Goal: Information Seeking & Learning: Find specific page/section

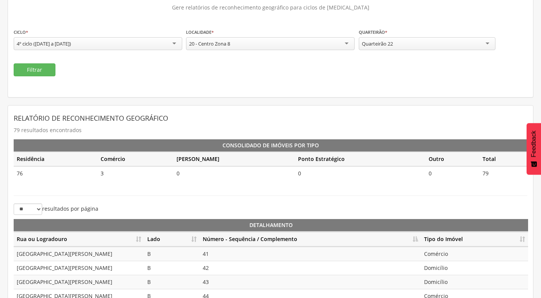
scroll to position [55, 0]
click at [432, 52] on div "**********" at bounding box center [442, 43] width 168 height 30
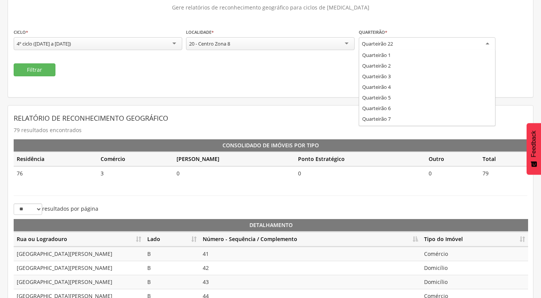
click at [432, 48] on div "Quarteirão 22" at bounding box center [426, 44] width 137 height 14
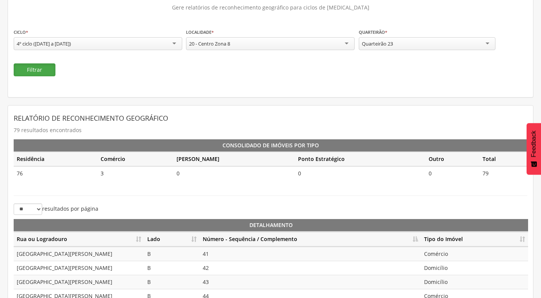
click at [42, 74] on button "Filtrar" at bounding box center [35, 69] width 42 height 13
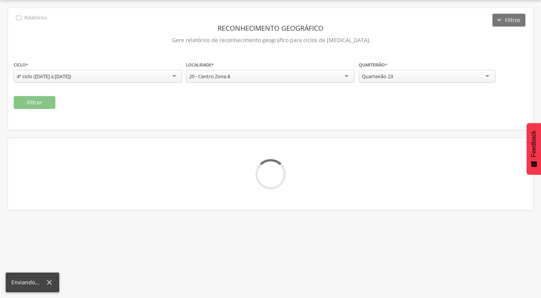
scroll to position [23, 0]
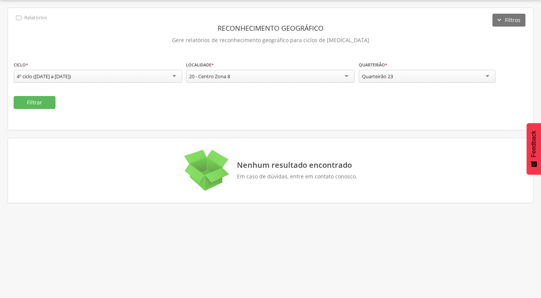
click at [450, 77] on div "Quarteirão 23" at bounding box center [426, 76] width 137 height 13
click at [39, 102] on button "Filtrar" at bounding box center [35, 102] width 42 height 13
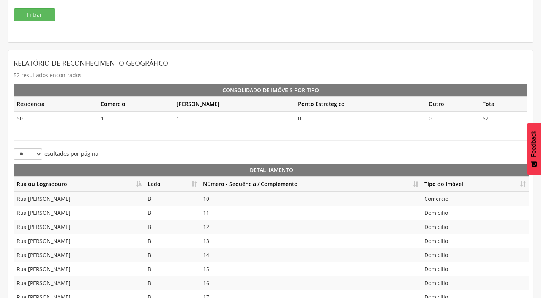
scroll to position [137, 0]
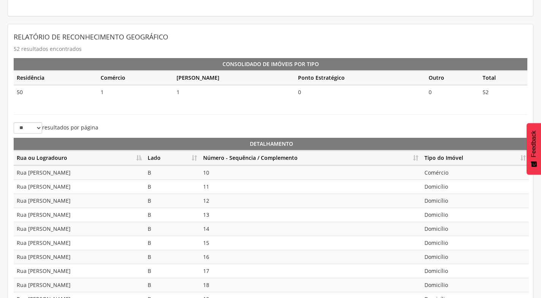
click at [195, 156] on th "Lado" at bounding box center [172, 158] width 55 height 15
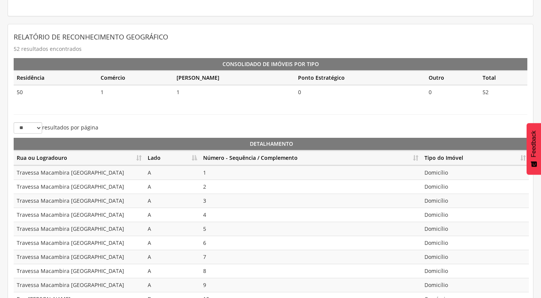
click at [418, 156] on th "Número - Sequência / Complemento" at bounding box center [310, 158] width 221 height 15
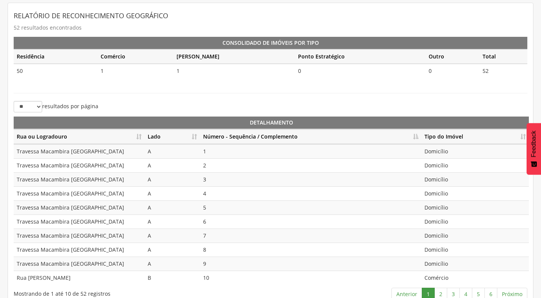
scroll to position [169, 0]
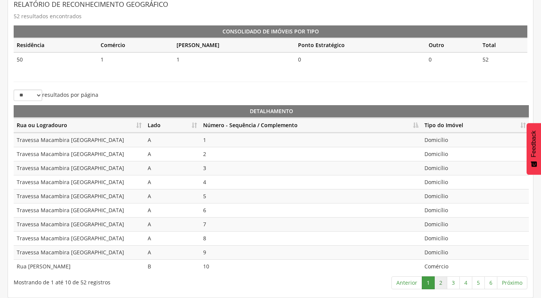
click at [442, 281] on link "2" at bounding box center [440, 282] width 13 height 13
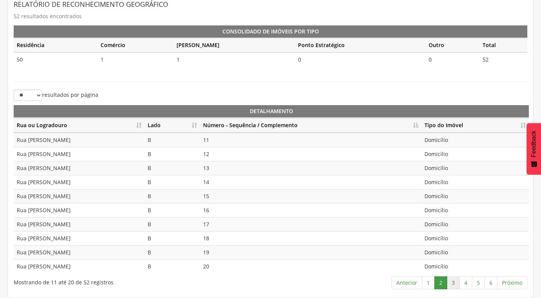
click at [450, 281] on link "3" at bounding box center [453, 282] width 13 height 13
click at [465, 283] on link "4" at bounding box center [465, 282] width 13 height 13
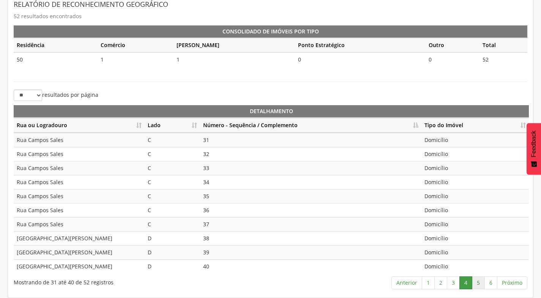
click at [478, 287] on link "5" at bounding box center [478, 282] width 13 height 13
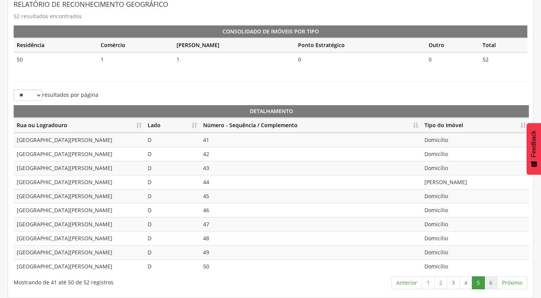
click at [491, 281] on link "6" at bounding box center [490, 282] width 13 height 13
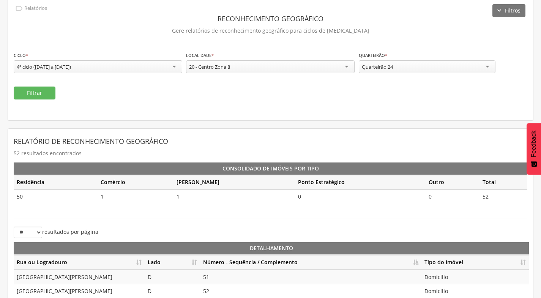
scroll to position [19, 0]
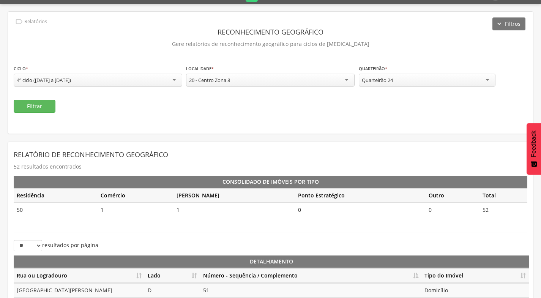
click at [447, 80] on div "Quarteirão 24" at bounding box center [426, 80] width 137 height 13
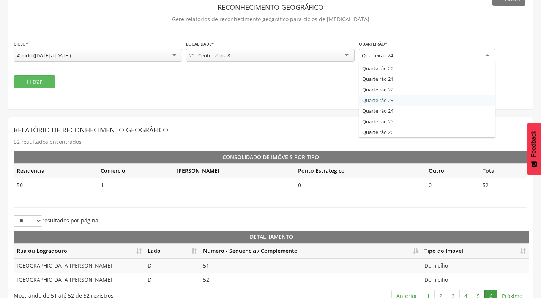
scroll to position [57, 0]
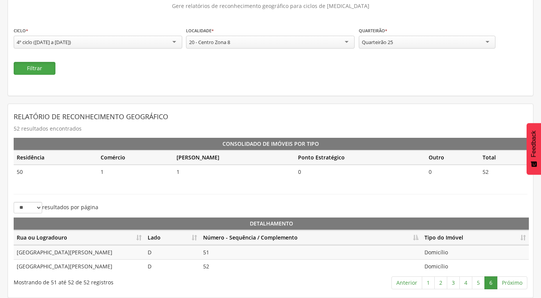
click at [29, 72] on button "Filtrar" at bounding box center [35, 68] width 42 height 13
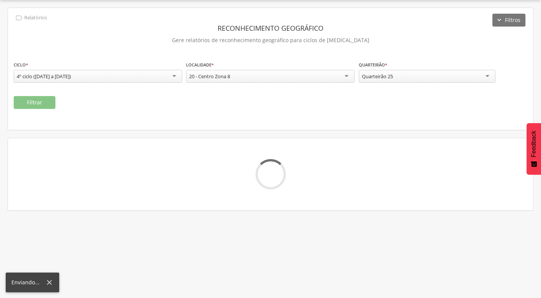
scroll to position [23, 0]
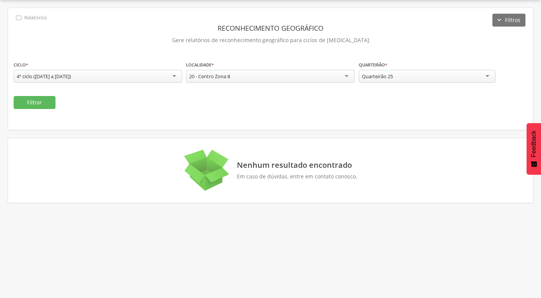
click at [433, 82] on div "Quarteirão 25" at bounding box center [426, 76] width 137 height 13
click at [28, 102] on button "Filtrar" at bounding box center [35, 102] width 42 height 13
click at [255, 80] on div "20 - Centro Zona 8" at bounding box center [270, 76] width 168 height 13
click at [308, 76] on div "22 - Centro Zona 10" at bounding box center [270, 76] width 168 height 13
click at [235, 76] on div "20 - Centro Zona 8" at bounding box center [270, 76] width 168 height 13
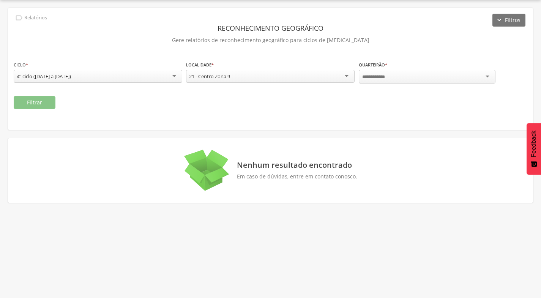
click at [368, 78] on input "select-one" at bounding box center [375, 77] width 27 height 7
click at [27, 104] on button "Filtrar" at bounding box center [35, 102] width 42 height 13
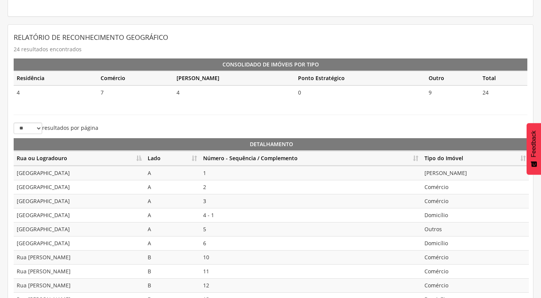
scroll to position [137, 0]
click at [195, 158] on th "Lado" at bounding box center [172, 158] width 55 height 15
click at [420, 153] on th "Número - Sequência / Complemento" at bounding box center [310, 158] width 221 height 15
click at [417, 157] on th "Número - Sequência / Complemento" at bounding box center [310, 158] width 221 height 15
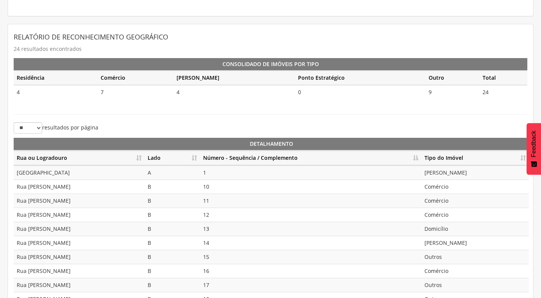
click at [417, 157] on th "Número - Sequência / Complemento" at bounding box center [310, 158] width 221 height 15
click at [192, 157] on th "Lado" at bounding box center [172, 158] width 55 height 15
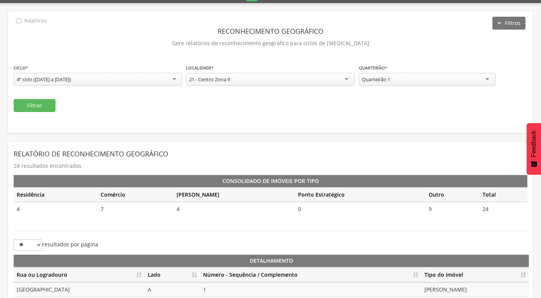
scroll to position [17, 0]
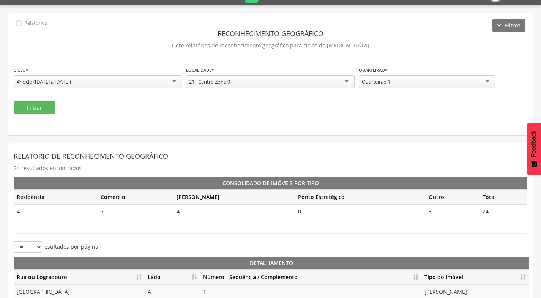
click at [230, 84] on div "21 - Centro Zona 9" at bounding box center [209, 81] width 41 height 7
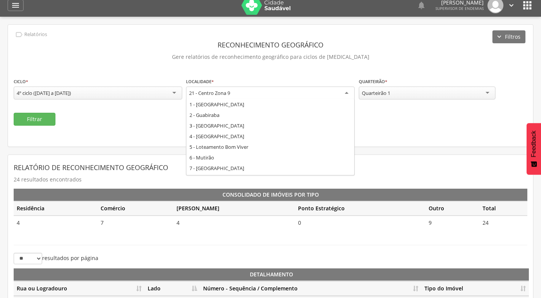
scroll to position [0, 0]
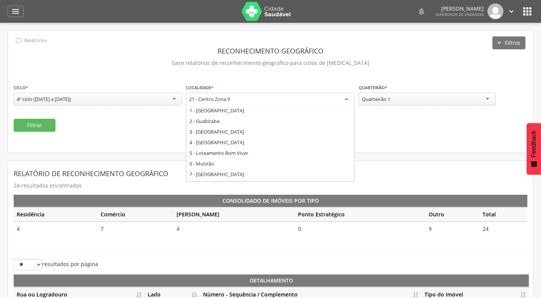
click at [268, 102] on div "21 - Centro Zona 9" at bounding box center [270, 100] width 168 height 14
click at [393, 125] on div "Filtrar" at bounding box center [270, 125] width 513 height 13
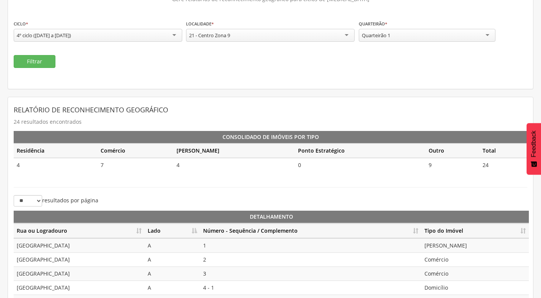
scroll to position [169, 0]
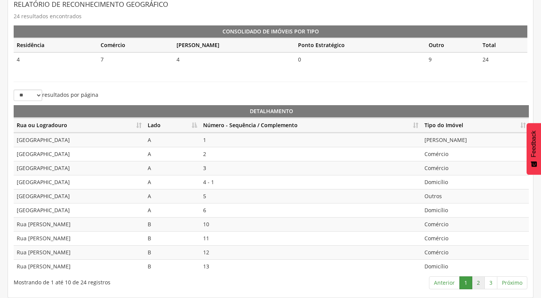
click at [475, 286] on link "2" at bounding box center [478, 282] width 13 height 13
click at [415, 124] on th "Número - Sequência / Complemento" at bounding box center [310, 125] width 221 height 15
click at [415, 125] on th "Número - Sequência / Complemento" at bounding box center [310, 125] width 221 height 15
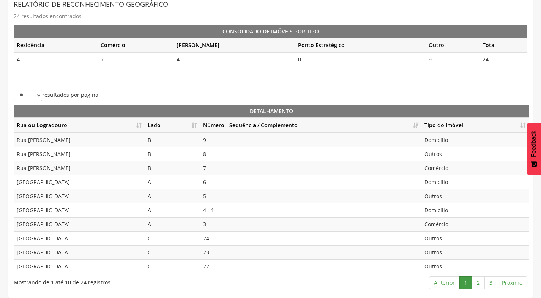
click at [415, 126] on th "Número - Sequência / Complemento" at bounding box center [310, 125] width 221 height 15
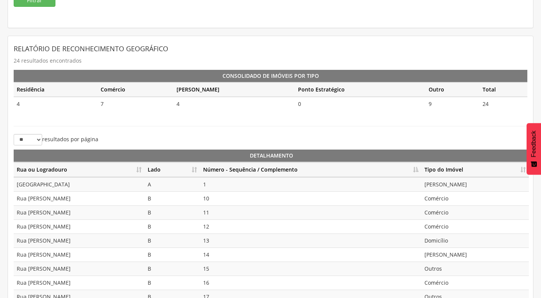
scroll to position [55, 0]
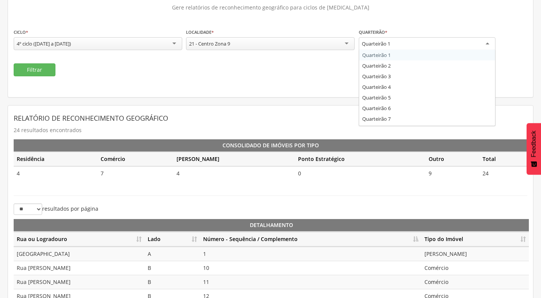
click at [421, 44] on div "Quarteirão 1" at bounding box center [426, 44] width 137 height 14
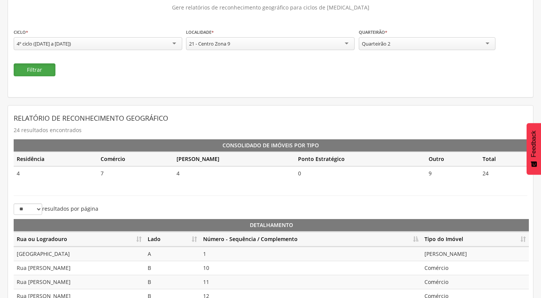
click at [36, 71] on button "Filtrar" at bounding box center [35, 69] width 42 height 13
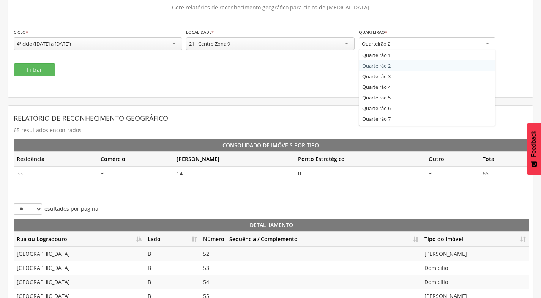
click at [381, 42] on div "Quarteirão 2" at bounding box center [376, 43] width 28 height 7
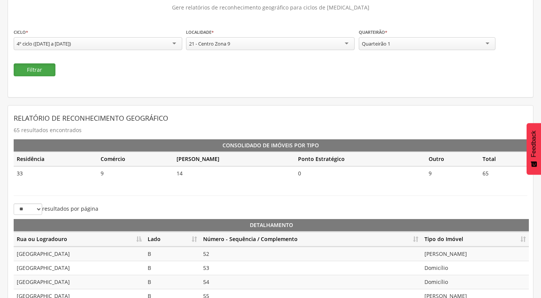
click at [33, 71] on button "Filtrar" at bounding box center [35, 69] width 42 height 13
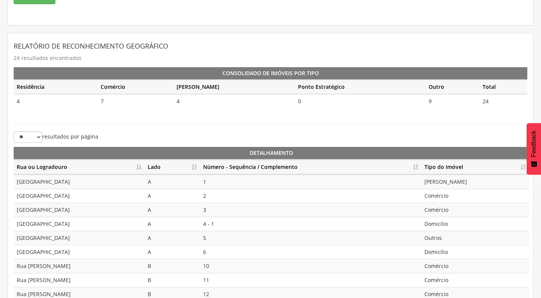
scroll to position [169, 0]
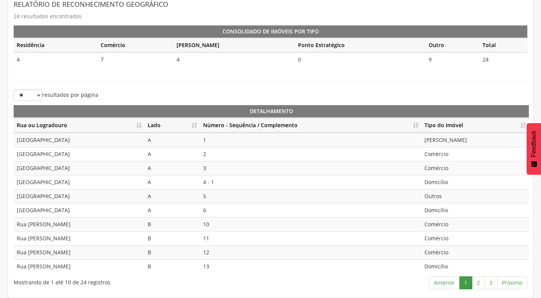
click at [412, 123] on th "Número - Sequência / Complemento" at bounding box center [310, 125] width 221 height 15
click at [195, 123] on th "Lado" at bounding box center [172, 125] width 55 height 15
click at [410, 128] on th "Número - Sequência / Complemento" at bounding box center [310, 125] width 221 height 15
click at [412, 124] on th "Número - Sequência / Complemento" at bounding box center [310, 125] width 221 height 15
click at [137, 122] on th "Rua ou Logradouro" at bounding box center [79, 125] width 131 height 15
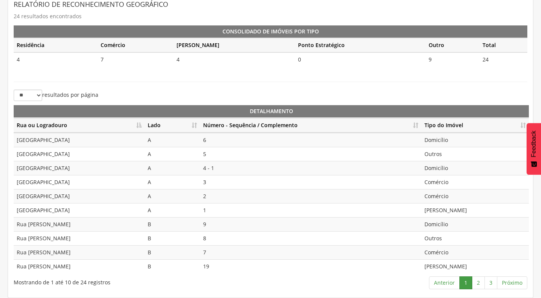
click at [194, 124] on th "Lado" at bounding box center [172, 125] width 55 height 15
click at [193, 123] on th "Lado" at bounding box center [172, 125] width 55 height 15
click at [411, 122] on th "Número - Sequência / Complemento" at bounding box center [310, 125] width 221 height 15
click at [475, 287] on link "2" at bounding box center [478, 282] width 13 height 13
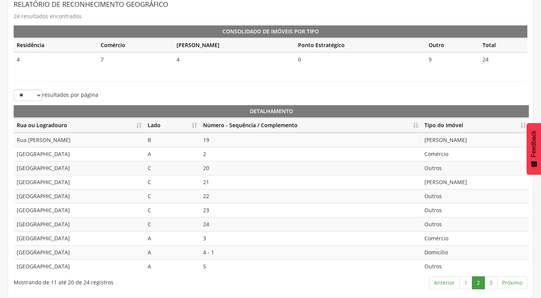
click at [139, 126] on th "Rua ou Logradouro" at bounding box center [79, 125] width 131 height 15
click at [38, 96] on select "** ** ** ***" at bounding box center [28, 95] width 28 height 11
click at [101, 95] on div "** ** ** *** resultados por página" at bounding box center [139, 96] width 251 height 13
click at [416, 126] on th "Número - Sequência / Complemento" at bounding box center [310, 125] width 221 height 15
click at [416, 127] on th "Número - Sequência / Complemento" at bounding box center [310, 125] width 221 height 15
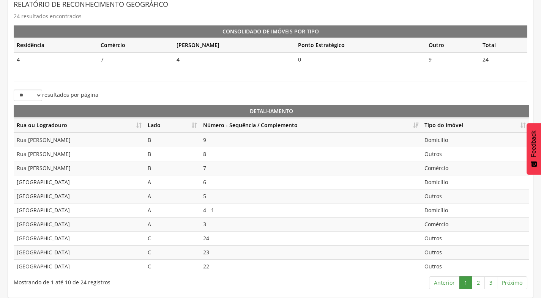
click at [416, 127] on th "Número - Sequência / Complemento" at bounding box center [310, 125] width 221 height 15
click at [418, 122] on th "Número - Sequência / Complemento" at bounding box center [310, 125] width 221 height 15
click at [416, 124] on th "Número - Sequência / Complemento" at bounding box center [310, 125] width 221 height 15
click at [193, 127] on th "Lado" at bounding box center [172, 125] width 55 height 15
click at [478, 283] on link "2" at bounding box center [478, 282] width 13 height 13
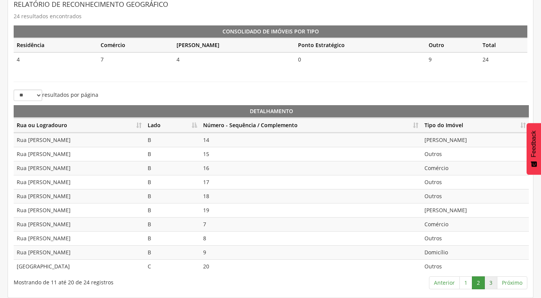
click at [491, 283] on link "3" at bounding box center [490, 282] width 13 height 13
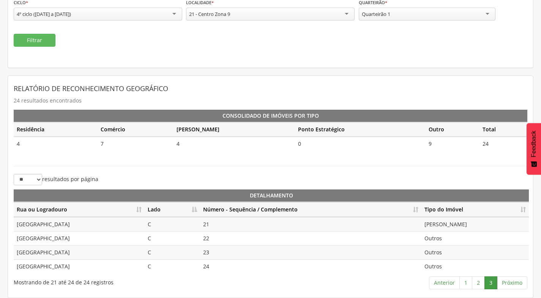
scroll to position [85, 0]
click at [464, 282] on link "1" at bounding box center [465, 282] width 13 height 13
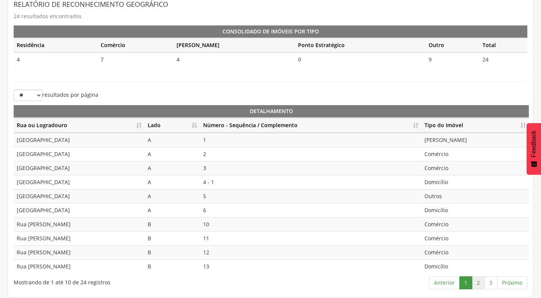
click at [477, 285] on link "2" at bounding box center [478, 282] width 13 height 13
click at [492, 285] on link "3" at bounding box center [490, 282] width 13 height 13
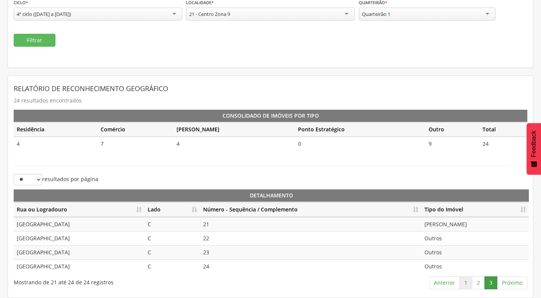
click at [469, 281] on link "1" at bounding box center [465, 282] width 13 height 13
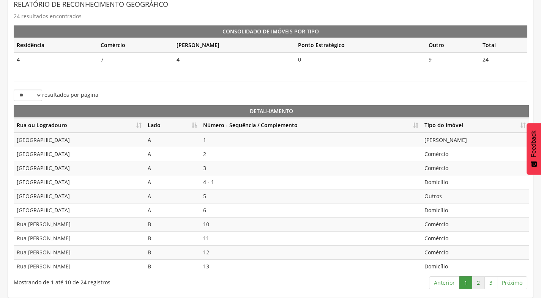
click at [482, 282] on link "2" at bounding box center [478, 282] width 13 height 13
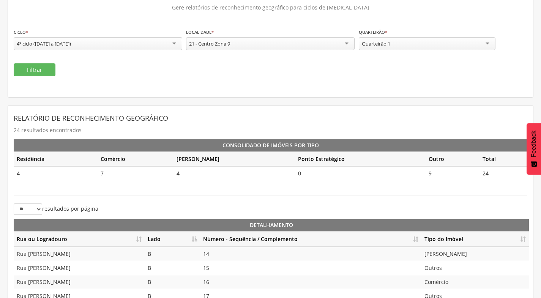
click at [439, 47] on div "Quarteirão 1" at bounding box center [426, 43] width 137 height 13
click at [24, 74] on button "Filtrar" at bounding box center [35, 69] width 42 height 13
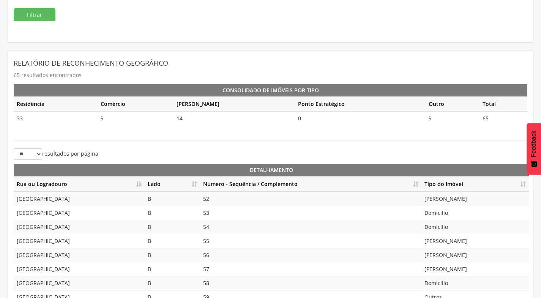
scroll to position [169, 0]
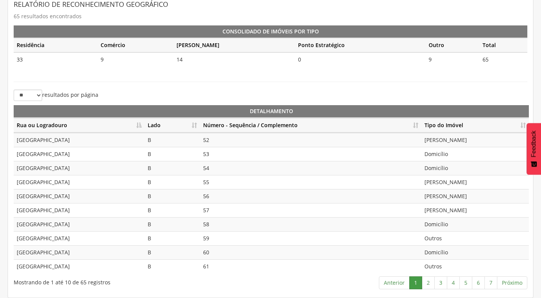
click at [194, 123] on th "Lado" at bounding box center [172, 125] width 55 height 15
click at [418, 127] on th "Número - Sequência / Complemento" at bounding box center [310, 125] width 221 height 15
click at [431, 287] on link "2" at bounding box center [427, 282] width 13 height 13
click at [439, 283] on link "3" at bounding box center [440, 282] width 13 height 13
click at [455, 281] on link "4" at bounding box center [453, 282] width 13 height 13
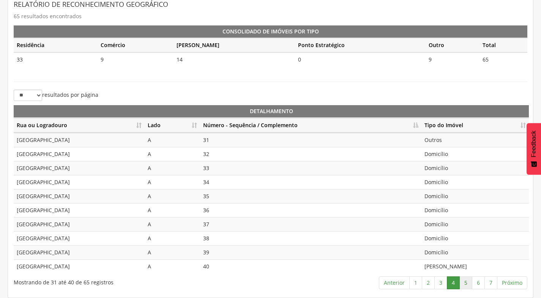
click at [466, 280] on link "5" at bounding box center [465, 282] width 13 height 13
click at [482, 281] on link "6" at bounding box center [478, 282] width 13 height 13
click at [493, 283] on link "7" at bounding box center [490, 282] width 13 height 13
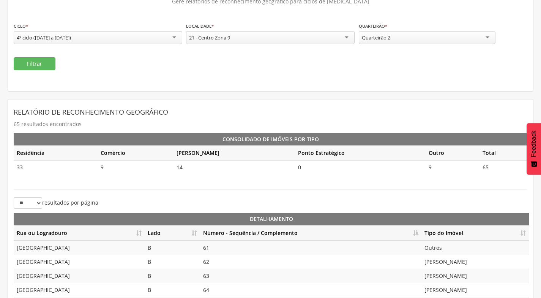
scroll to position [61, 0]
click at [411, 39] on div "Quarteirão 2" at bounding box center [426, 37] width 137 height 13
click at [48, 60] on button "Filtrar" at bounding box center [35, 64] width 42 height 13
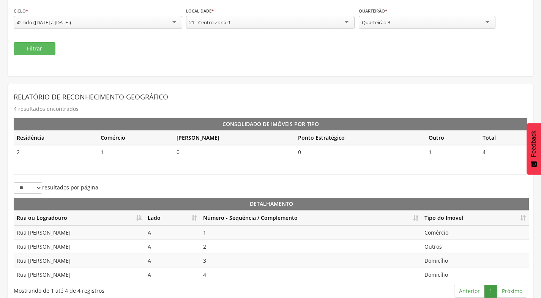
scroll to position [85, 0]
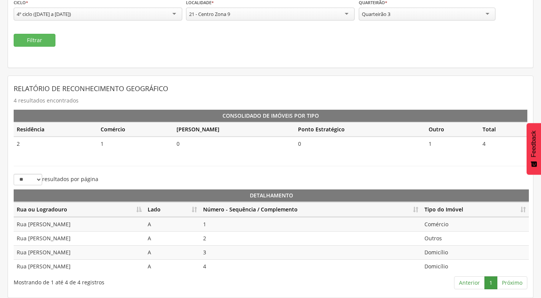
click at [433, 10] on div "Quarteirão 3" at bounding box center [426, 14] width 137 height 13
click at [48, 43] on button "Filtrar" at bounding box center [35, 40] width 42 height 13
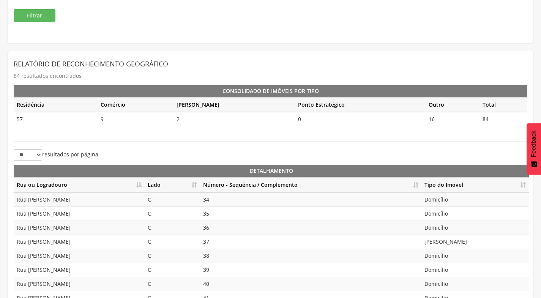
scroll to position [123, 0]
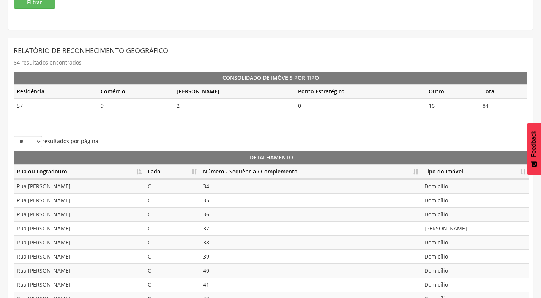
click at [192, 170] on th "Lado" at bounding box center [172, 171] width 55 height 15
click at [416, 170] on th "Número - Sequência / Complemento" at bounding box center [310, 171] width 221 height 15
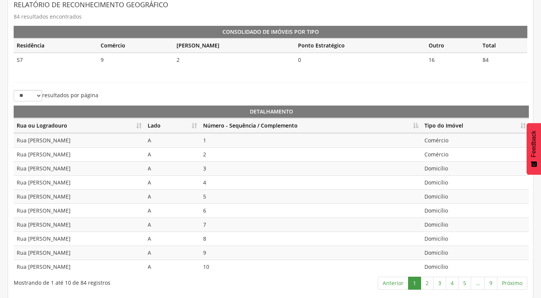
scroll to position [169, 0]
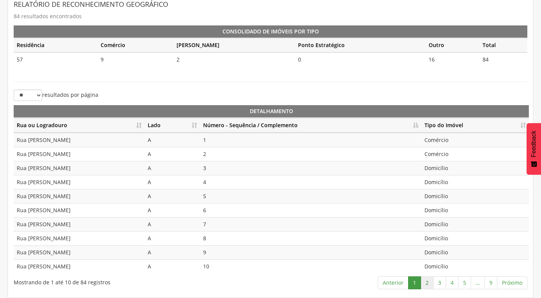
click at [428, 282] on link "2" at bounding box center [426, 282] width 13 height 13
click at [442, 281] on link "3" at bounding box center [439, 282] width 13 height 13
click at [454, 285] on link "4" at bounding box center [451, 282] width 13 height 13
click at [465, 280] on link "5" at bounding box center [464, 282] width 13 height 13
click at [463, 285] on link "6" at bounding box center [464, 282] width 13 height 13
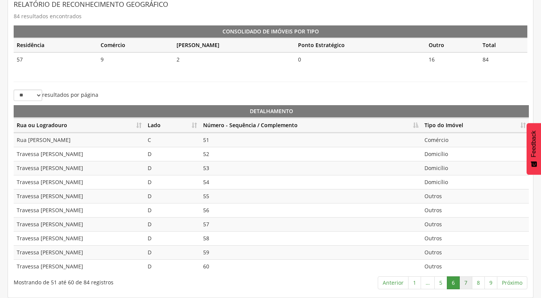
click at [462, 282] on link "7" at bounding box center [465, 282] width 13 height 13
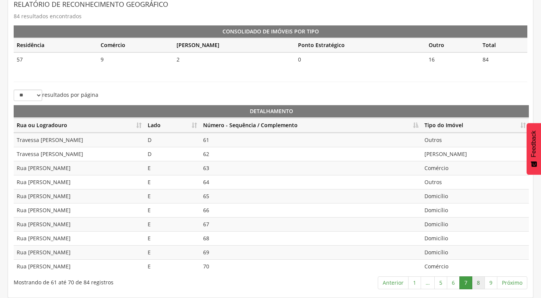
click at [481, 284] on link "8" at bounding box center [478, 282] width 13 height 13
click at [490, 283] on link "9" at bounding box center [490, 282] width 13 height 13
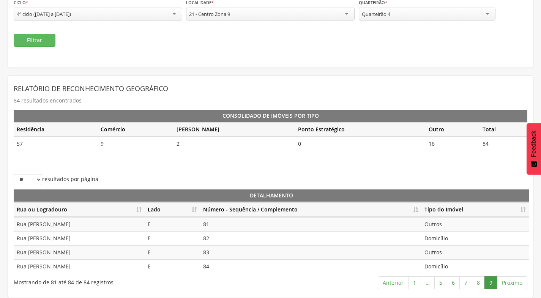
click at [390, 15] on div "Quarteirão 4" at bounding box center [376, 14] width 28 height 7
click at [21, 42] on button "Filtrar" at bounding box center [35, 40] width 42 height 13
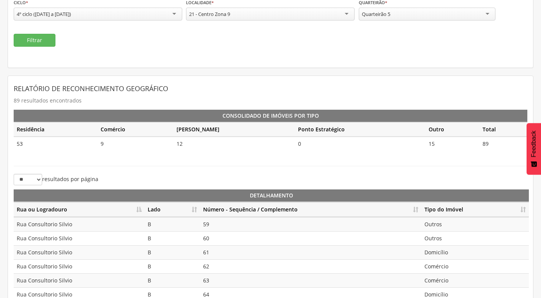
click at [195, 209] on th "Lado" at bounding box center [172, 209] width 55 height 15
click at [417, 212] on th "Número - Sequência / Complemento" at bounding box center [310, 209] width 221 height 15
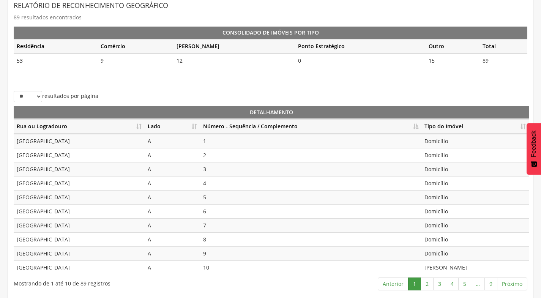
scroll to position [169, 0]
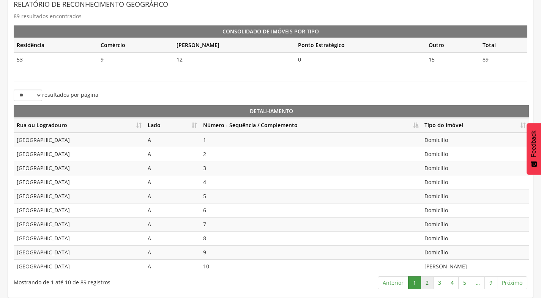
click at [431, 281] on link "2" at bounding box center [426, 282] width 13 height 13
click at [440, 281] on link "3" at bounding box center [439, 282] width 13 height 13
click at [424, 285] on link "2" at bounding box center [426, 282] width 13 height 13
click at [440, 282] on link "3" at bounding box center [439, 282] width 13 height 13
click at [452, 282] on link "4" at bounding box center [451, 282] width 13 height 13
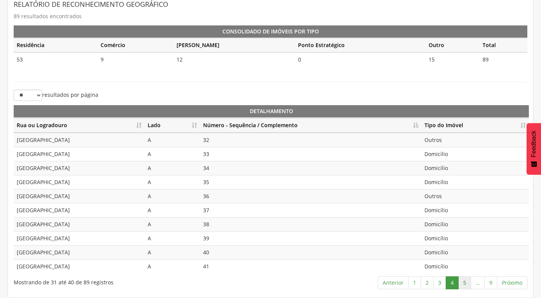
click at [467, 282] on link "5" at bounding box center [464, 282] width 13 height 13
click at [462, 280] on link "6" at bounding box center [464, 282] width 13 height 13
click at [467, 282] on link "7" at bounding box center [465, 282] width 13 height 13
click at [481, 280] on link "8" at bounding box center [478, 282] width 13 height 13
click at [490, 283] on link "9" at bounding box center [490, 282] width 13 height 13
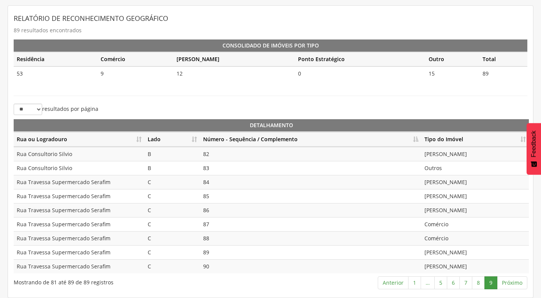
scroll to position [79, 0]
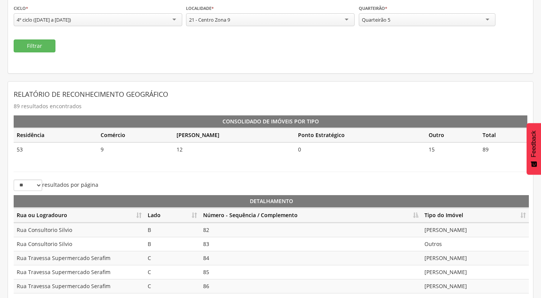
click at [414, 27] on div "**********" at bounding box center [426, 16] width 137 height 24
click at [411, 24] on div "Quarteirão 5" at bounding box center [426, 19] width 137 height 13
click at [35, 50] on button "Filtrar" at bounding box center [35, 45] width 42 height 13
click at [414, 19] on div "Quarteirão 6" at bounding box center [426, 19] width 137 height 13
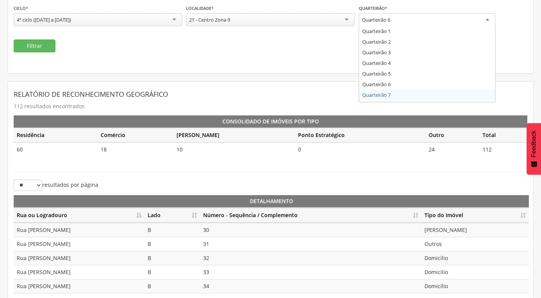
scroll to position [0, 0]
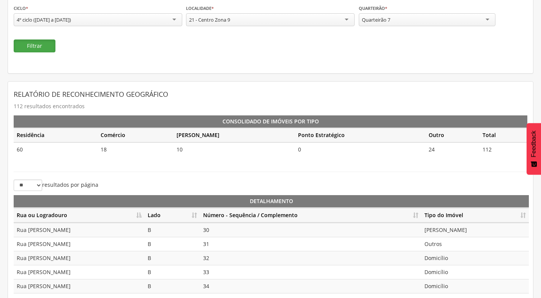
click at [33, 46] on button "Filtrar" at bounding box center [35, 45] width 42 height 13
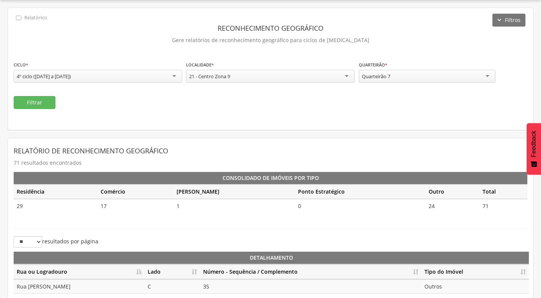
scroll to position [79, 0]
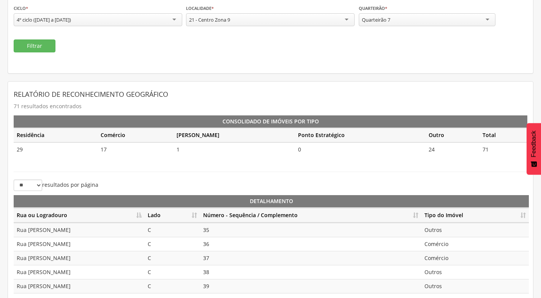
click at [479, 24] on div "Quarteirão 7" at bounding box center [426, 19] width 137 height 13
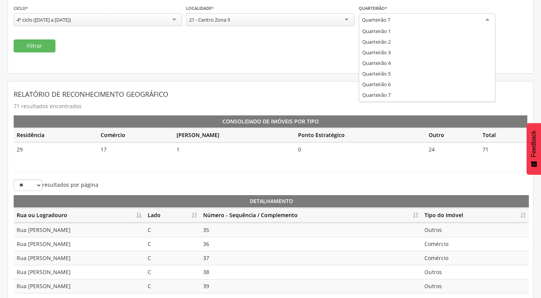
scroll to position [0, 0]
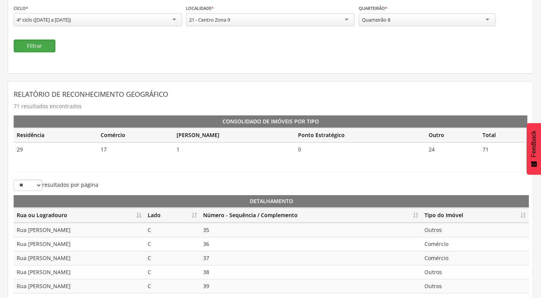
click at [49, 46] on button "Filtrar" at bounding box center [35, 45] width 42 height 13
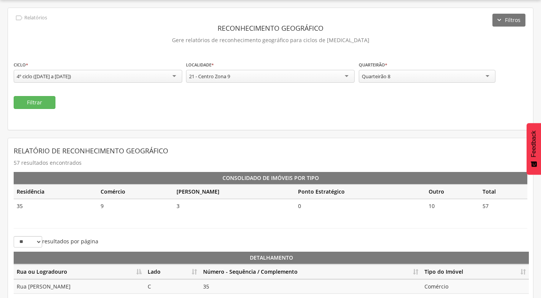
scroll to position [79, 0]
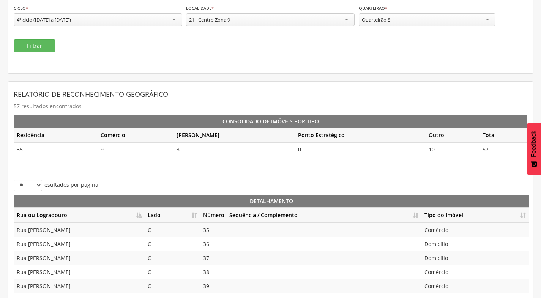
click at [461, 19] on div "Quarteirão 8" at bounding box center [426, 19] width 137 height 13
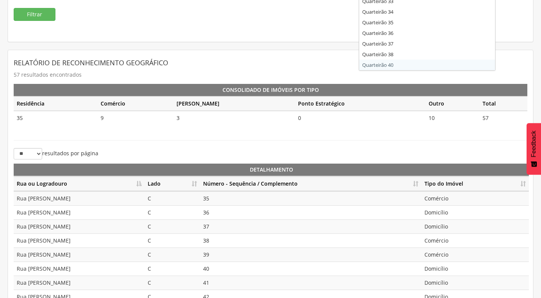
scroll to position [0, 0]
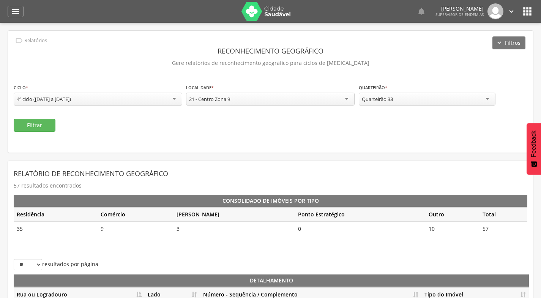
drag, startPoint x: 386, startPoint y: 112, endPoint x: 361, endPoint y: 110, distance: 25.1
click at [22, 125] on button "Filtrar" at bounding box center [35, 125] width 42 height 13
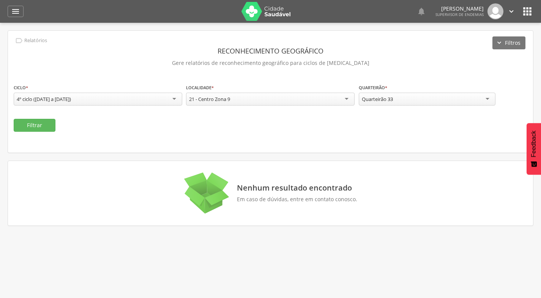
click at [388, 104] on div "Quarteirão 33" at bounding box center [426, 99] width 137 height 13
click at [35, 120] on button "Filtrar" at bounding box center [35, 125] width 42 height 13
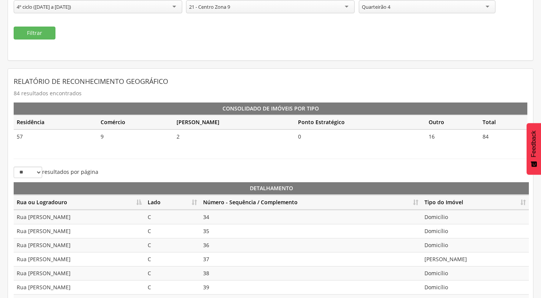
scroll to position [169, 0]
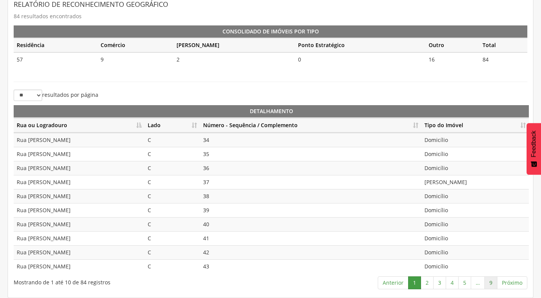
click at [494, 282] on link "9" at bounding box center [490, 282] width 13 height 13
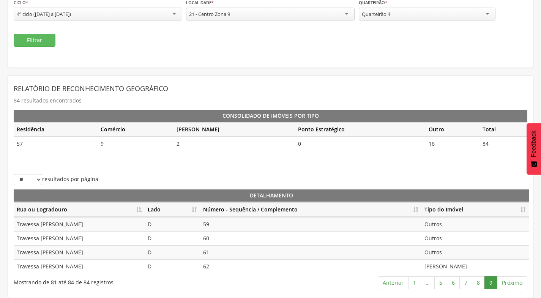
scroll to position [85, 0]
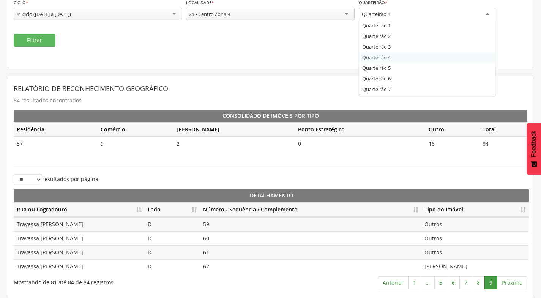
click at [432, 16] on div "Quarteirão 4" at bounding box center [426, 15] width 137 height 14
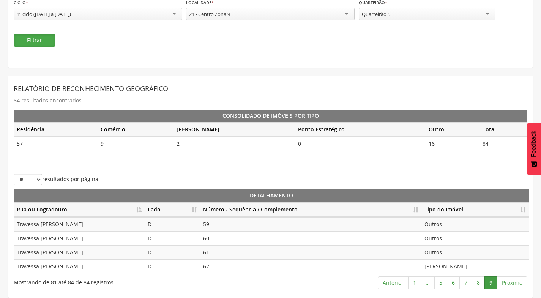
click at [44, 42] on button "Filtrar" at bounding box center [35, 40] width 42 height 13
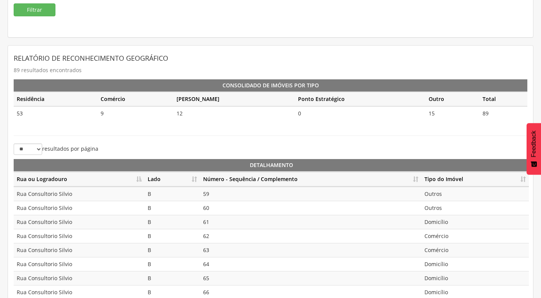
scroll to position [169, 0]
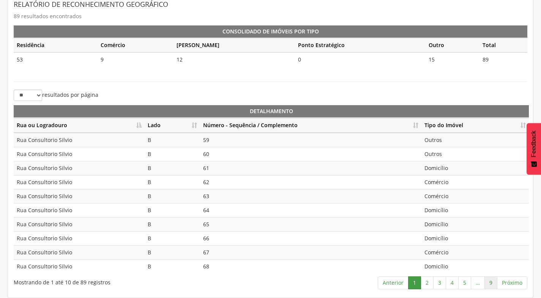
click at [494, 280] on link "9" at bounding box center [490, 282] width 13 height 13
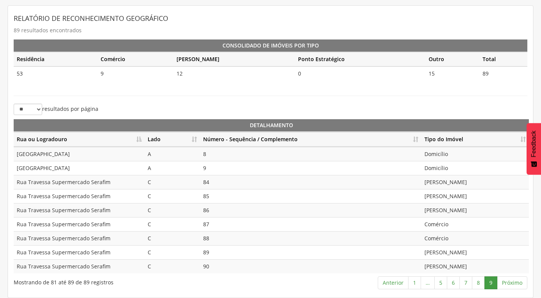
scroll to position [41, 0]
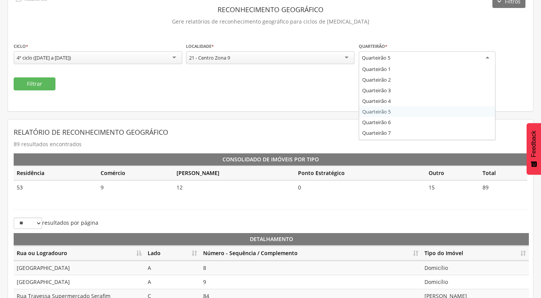
drag, startPoint x: 397, startPoint y: 61, endPoint x: 394, endPoint y: 65, distance: 4.6
click at [397, 61] on div "Quarteirão 5" at bounding box center [426, 58] width 137 height 14
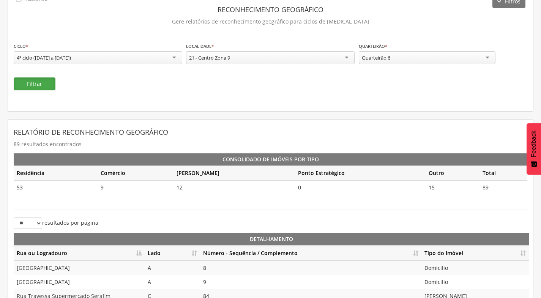
click at [32, 89] on button "Filtrar" at bounding box center [35, 83] width 42 height 13
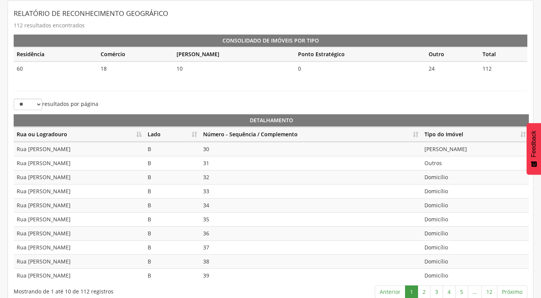
scroll to position [169, 0]
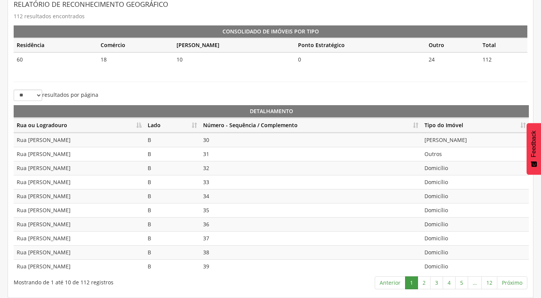
click at [190, 122] on th "Lado" at bounding box center [172, 125] width 55 height 15
click at [413, 127] on th "Número - Sequência / Complemento" at bounding box center [310, 125] width 221 height 15
click at [424, 283] on link "2" at bounding box center [423, 282] width 13 height 13
click at [437, 280] on link "3" at bounding box center [436, 282] width 13 height 13
click at [453, 284] on link "4" at bounding box center [448, 282] width 13 height 13
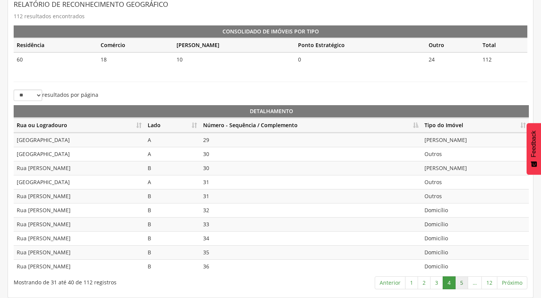
click at [461, 283] on link "5" at bounding box center [461, 282] width 13 height 13
click at [462, 280] on link "6" at bounding box center [461, 282] width 13 height 13
click at [461, 286] on link "7" at bounding box center [461, 282] width 13 height 13
click at [459, 286] on link "8" at bounding box center [461, 282] width 13 height 13
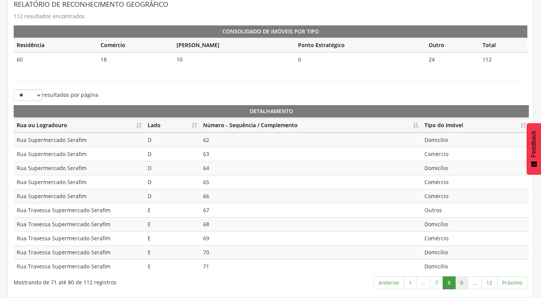
click at [461, 285] on link "9" at bounding box center [461, 282] width 13 height 13
click at [459, 281] on link "10" at bounding box center [458, 282] width 16 height 13
click at [474, 280] on link "11" at bounding box center [473, 282] width 16 height 13
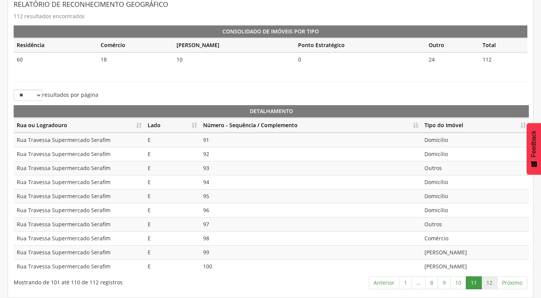
click at [487, 283] on link "12" at bounding box center [489, 282] width 16 height 13
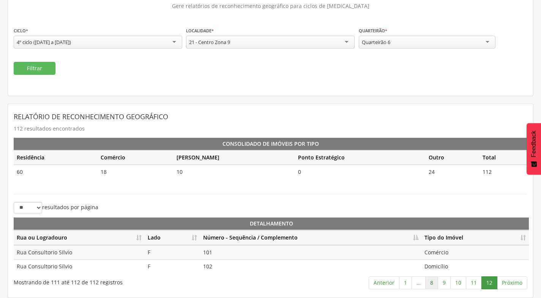
click at [433, 283] on link "8" at bounding box center [431, 282] width 13 height 13
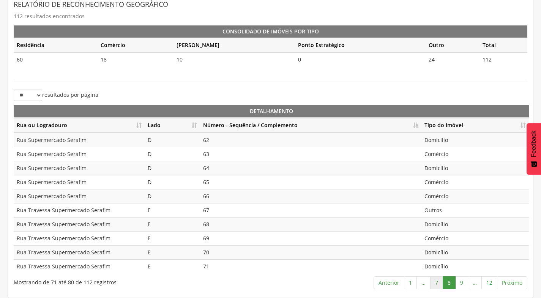
click at [437, 283] on link "7" at bounding box center [436, 282] width 13 height 13
click at [463, 284] on link "8" at bounding box center [461, 282] width 13 height 13
click at [462, 286] on link "9" at bounding box center [461, 282] width 13 height 13
click at [457, 283] on link "10" at bounding box center [458, 282] width 16 height 13
click at [470, 283] on link "11" at bounding box center [473, 282] width 16 height 13
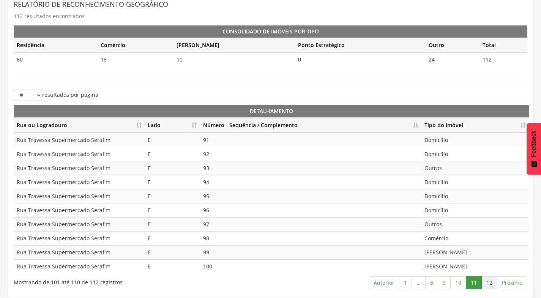
click at [486, 280] on link "12" at bounding box center [489, 282] width 16 height 13
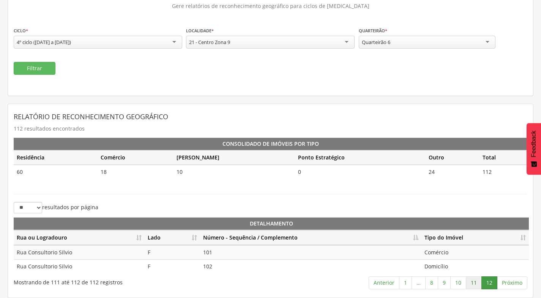
click at [475, 281] on link "11" at bounding box center [473, 282] width 16 height 13
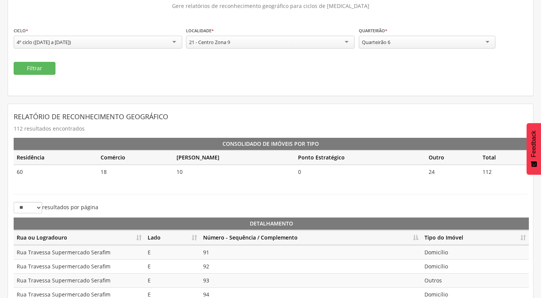
scroll to position [169, 0]
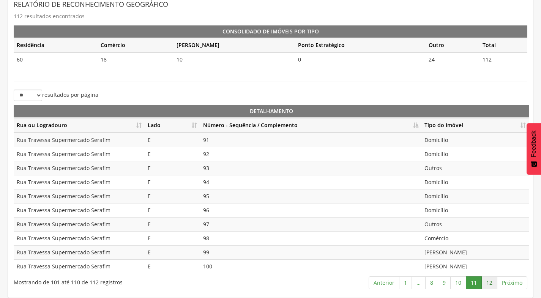
click at [487, 283] on link "12" at bounding box center [489, 282] width 16 height 13
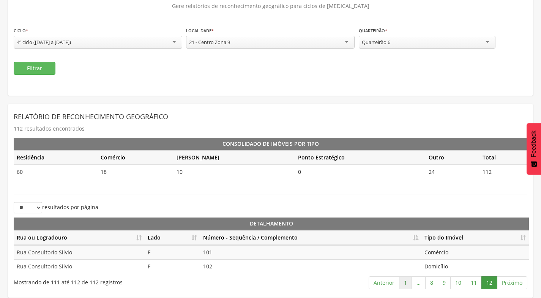
click at [406, 285] on link "1" at bounding box center [405, 282] width 13 height 13
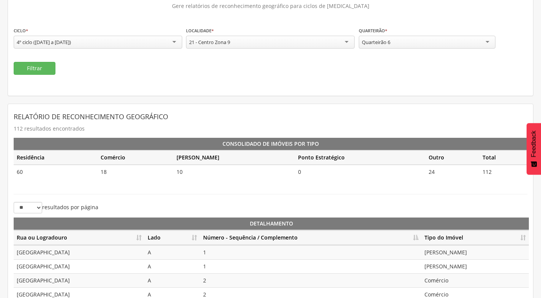
scroll to position [169, 0]
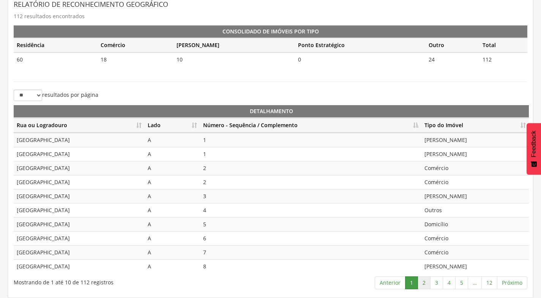
click at [427, 282] on link "2" at bounding box center [423, 282] width 13 height 13
click at [436, 285] on link "3" at bounding box center [436, 282] width 13 height 13
click at [446, 285] on link "4" at bounding box center [448, 282] width 13 height 13
click at [463, 282] on link "5" at bounding box center [461, 282] width 13 height 13
click at [463, 282] on link "6" at bounding box center [461, 282] width 13 height 13
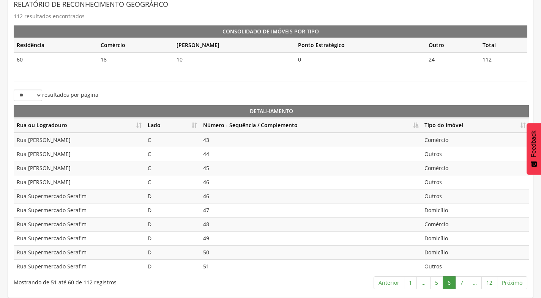
click at [207, 144] on td "43" at bounding box center [310, 140] width 221 height 14
click at [209, 157] on td "44" at bounding box center [310, 154] width 221 height 14
click at [211, 169] on td "45" at bounding box center [310, 168] width 221 height 14
click at [207, 179] on td "46" at bounding box center [310, 182] width 221 height 14
click at [206, 196] on td "46" at bounding box center [310, 196] width 221 height 14
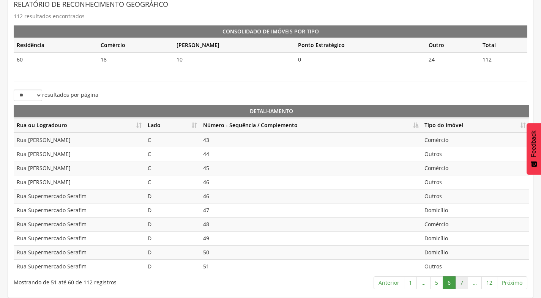
click at [465, 284] on link "7" at bounding box center [461, 282] width 13 height 13
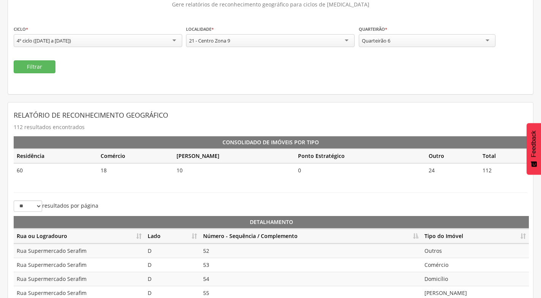
scroll to position [55, 0]
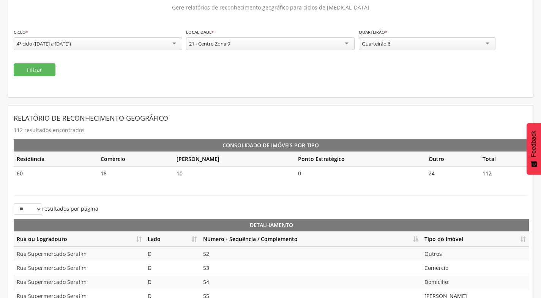
click at [468, 42] on div "Quarteirão 6" at bounding box center [426, 43] width 137 height 13
click at [36, 70] on button "Filtrar" at bounding box center [35, 69] width 42 height 13
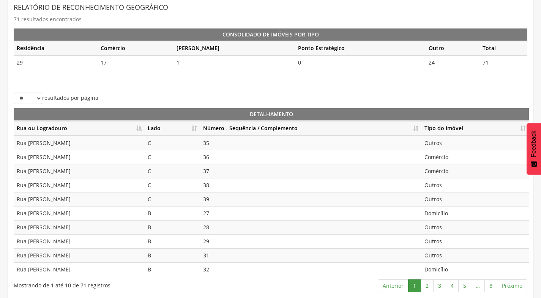
scroll to position [169, 0]
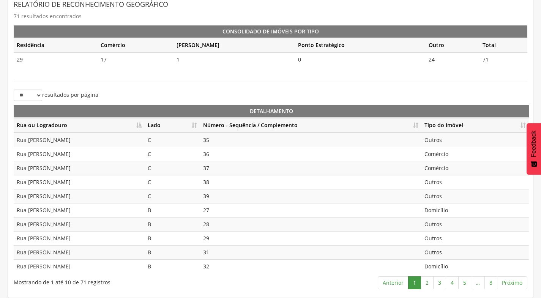
click at [195, 124] on th "Lado" at bounding box center [172, 125] width 55 height 15
click at [418, 123] on th "Número - Sequência / Complemento" at bounding box center [310, 125] width 221 height 15
click at [429, 282] on link "2" at bounding box center [426, 282] width 13 height 13
click at [441, 281] on link "3" at bounding box center [439, 282] width 13 height 13
click at [455, 285] on link "4" at bounding box center [451, 282] width 13 height 13
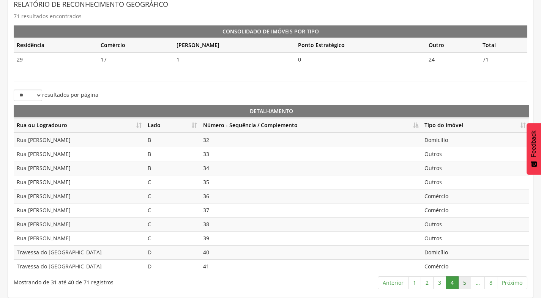
click at [468, 285] on link "5" at bounding box center [464, 282] width 13 height 13
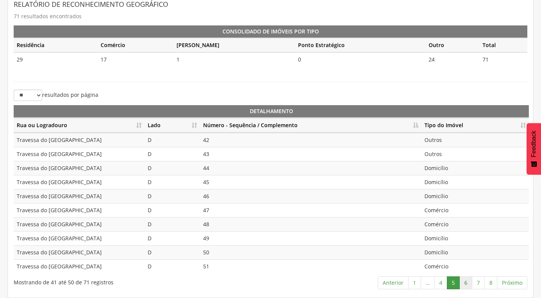
click at [468, 283] on link "6" at bounding box center [465, 282] width 13 height 13
click at [441, 156] on td "Outros" at bounding box center [474, 154] width 107 height 14
click at [443, 165] on td "Outros" at bounding box center [474, 168] width 107 height 14
click at [445, 197] on td "Comércio" at bounding box center [474, 196] width 107 height 14
click at [444, 211] on td "Outros" at bounding box center [474, 210] width 107 height 14
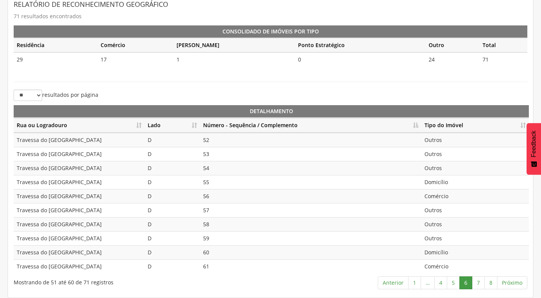
click at [436, 225] on td "Outros" at bounding box center [474, 224] width 107 height 14
click at [435, 238] on td "Outros" at bounding box center [474, 238] width 107 height 14
click at [474, 283] on link "7" at bounding box center [478, 282] width 13 height 13
click at [451, 143] on td "[PERSON_NAME]" at bounding box center [474, 140] width 107 height 14
click at [445, 159] on td "Outros" at bounding box center [474, 154] width 107 height 14
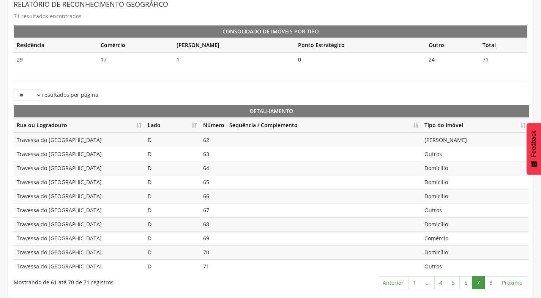
click at [448, 173] on td "Domicílio" at bounding box center [474, 168] width 107 height 14
click at [447, 185] on td "Domicílio" at bounding box center [474, 182] width 107 height 14
click at [446, 195] on td "Domicílio" at bounding box center [474, 196] width 107 height 14
click at [442, 211] on td "Outros" at bounding box center [474, 210] width 107 height 14
click at [445, 222] on td "Domicílio" at bounding box center [474, 224] width 107 height 14
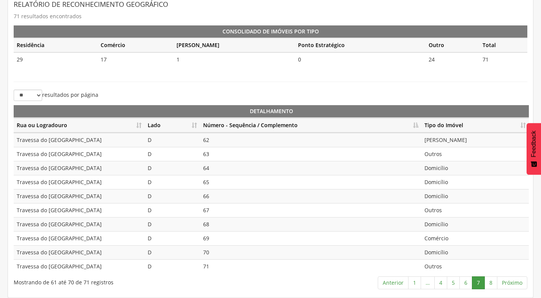
click at [448, 240] on td "Comércio" at bounding box center [474, 238] width 107 height 14
click at [449, 143] on td "[PERSON_NAME]" at bounding box center [474, 140] width 107 height 14
click at [438, 159] on td "Outros" at bounding box center [474, 154] width 107 height 14
click at [441, 169] on td "Domicílio" at bounding box center [474, 168] width 107 height 14
click at [441, 182] on td "Domicílio" at bounding box center [474, 182] width 107 height 14
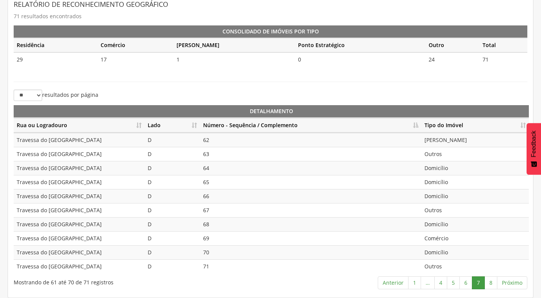
click at [438, 193] on td "Domicílio" at bounding box center [474, 196] width 107 height 14
click at [438, 211] on td "Outros" at bounding box center [474, 210] width 107 height 14
click at [436, 228] on td "Domicílio" at bounding box center [474, 224] width 107 height 14
click at [435, 239] on td "Comércio" at bounding box center [474, 238] width 107 height 14
click at [434, 253] on td "Domicílio" at bounding box center [474, 252] width 107 height 14
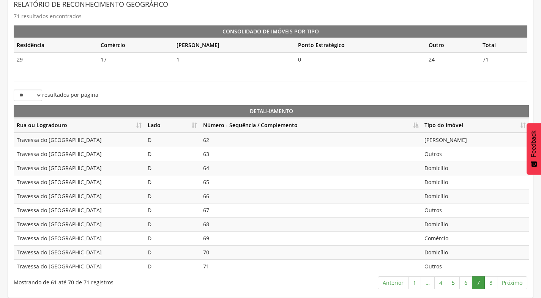
click at [431, 273] on td "Outros" at bounding box center [474, 266] width 107 height 14
click at [296, 135] on td "62" at bounding box center [310, 140] width 221 height 14
click at [286, 152] on td "63" at bounding box center [310, 154] width 221 height 14
click at [281, 165] on td "64" at bounding box center [310, 168] width 221 height 14
click at [274, 188] on td "65" at bounding box center [310, 182] width 221 height 14
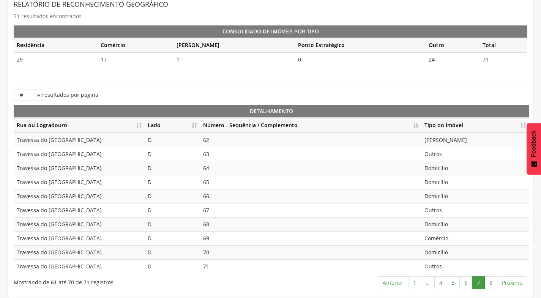
click at [262, 197] on td "66" at bounding box center [310, 196] width 221 height 14
drag, startPoint x: 246, startPoint y: 211, endPoint x: 245, endPoint y: 216, distance: 5.3
click at [245, 211] on td "67" at bounding box center [310, 210] width 221 height 14
click at [239, 227] on td "68" at bounding box center [310, 224] width 221 height 14
click at [237, 235] on td "69" at bounding box center [310, 238] width 221 height 14
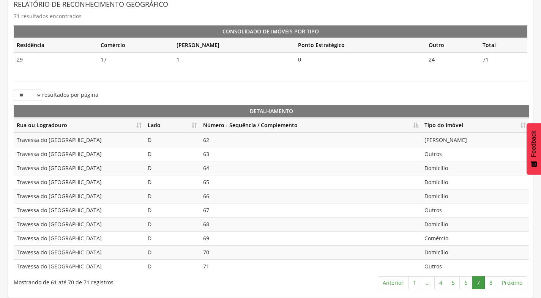
click at [237, 255] on td "70" at bounding box center [310, 252] width 221 height 14
click at [236, 266] on td "71" at bounding box center [310, 266] width 221 height 14
click at [496, 286] on link "8" at bounding box center [490, 282] width 13 height 13
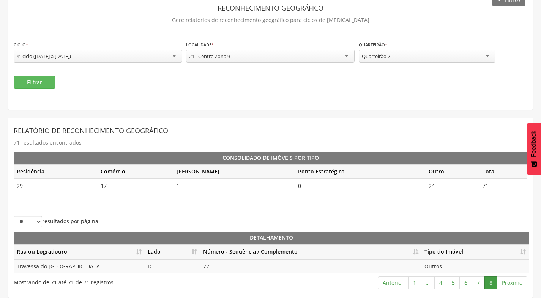
scroll to position [43, 0]
click at [466, 286] on link "6" at bounding box center [465, 282] width 13 height 13
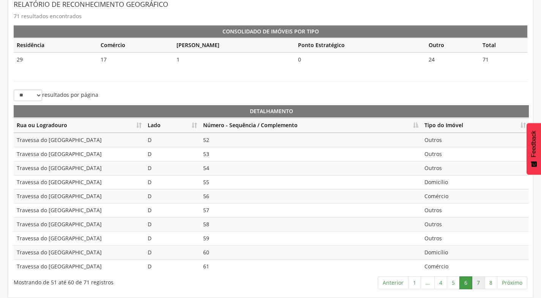
click at [481, 283] on link "7" at bounding box center [478, 282] width 13 height 13
click at [415, 285] on link "1" at bounding box center [414, 282] width 13 height 13
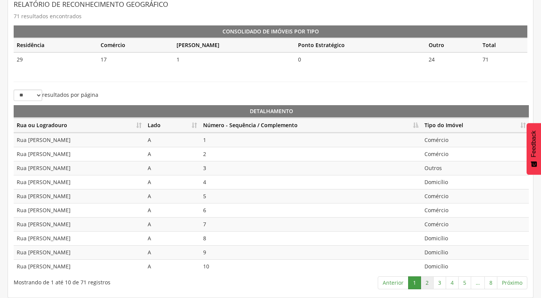
click at [429, 283] on link "2" at bounding box center [426, 282] width 13 height 13
click at [437, 283] on link "3" at bounding box center [439, 282] width 13 height 13
click at [219, 182] on td "24" at bounding box center [310, 182] width 221 height 14
drag, startPoint x: 219, startPoint y: 198, endPoint x: 220, endPoint y: 202, distance: 4.0
click at [220, 198] on td "25" at bounding box center [310, 196] width 221 height 14
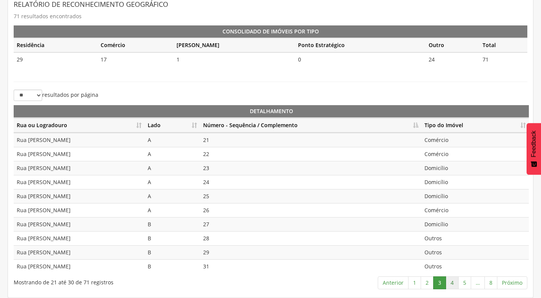
click at [454, 284] on link "4" at bounding box center [451, 282] width 13 height 13
click at [468, 279] on link "5" at bounding box center [464, 282] width 13 height 13
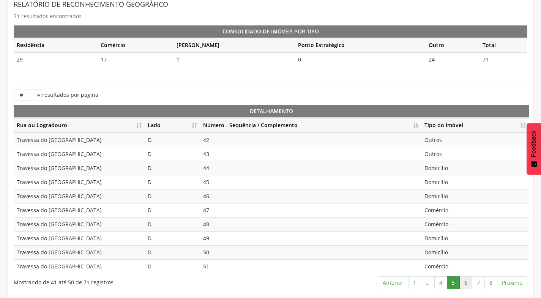
click at [471, 283] on link "6" at bounding box center [465, 282] width 13 height 13
click at [478, 279] on link "7" at bounding box center [478, 282] width 13 height 13
click at [493, 282] on link "8" at bounding box center [490, 282] width 13 height 13
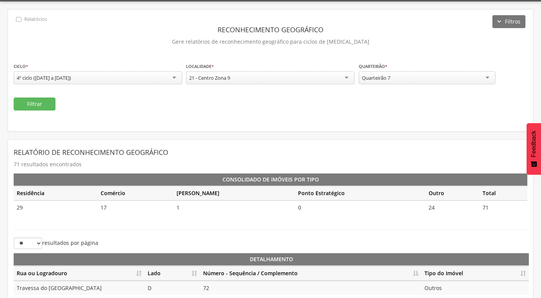
scroll to position [0, 0]
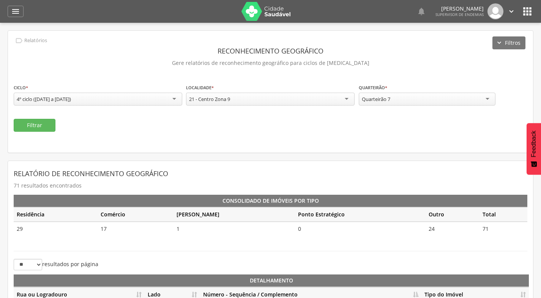
click at [512, 10] on icon "" at bounding box center [511, 11] width 8 height 8
click at [486, 44] on link "Sair" at bounding box center [485, 43] width 60 height 9
